Goal: Task Accomplishment & Management: Use online tool/utility

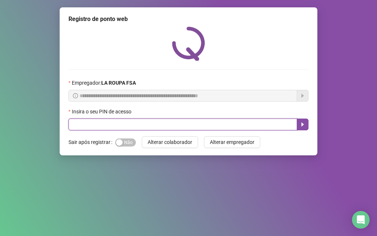
click at [115, 125] on input "text" at bounding box center [183, 125] width 229 height 12
click at [134, 123] on input "text" at bounding box center [183, 125] width 229 height 12
type input "*"
type input "*****"
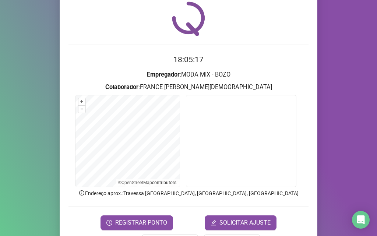
scroll to position [52, 0]
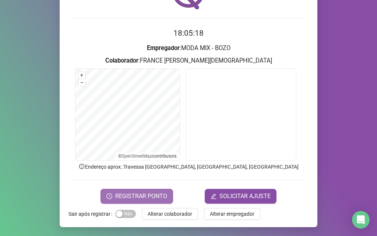
click at [144, 195] on span "REGISTRAR PONTO" at bounding box center [141, 196] width 52 height 9
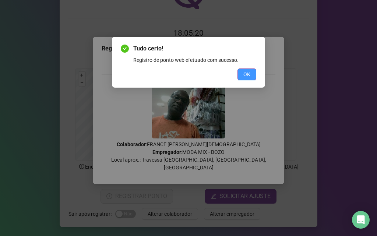
click at [248, 71] on span "OK" at bounding box center [247, 74] width 7 height 8
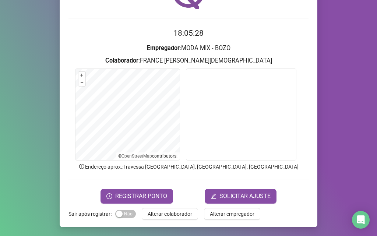
click at [158, 215] on span "Alterar colaborador" at bounding box center [170, 214] width 45 height 8
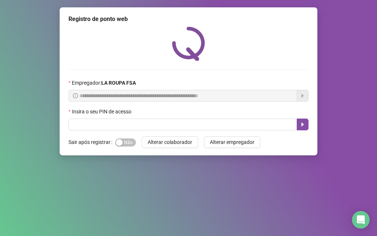
scroll to position [0, 0]
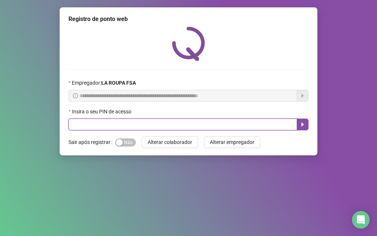
click at [146, 123] on input "text" at bounding box center [183, 125] width 229 height 12
type input "*****"
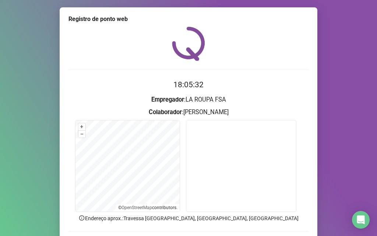
scroll to position [52, 0]
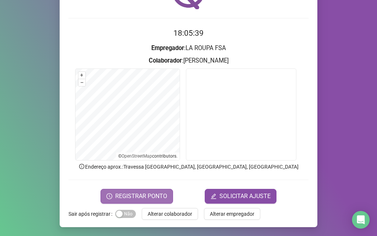
click at [112, 196] on button "REGISTRAR PONTO" at bounding box center [137, 196] width 73 height 15
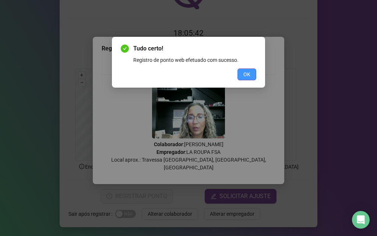
click at [242, 76] on button "OK" at bounding box center [247, 75] width 19 height 12
